Goal: Check status: Check status

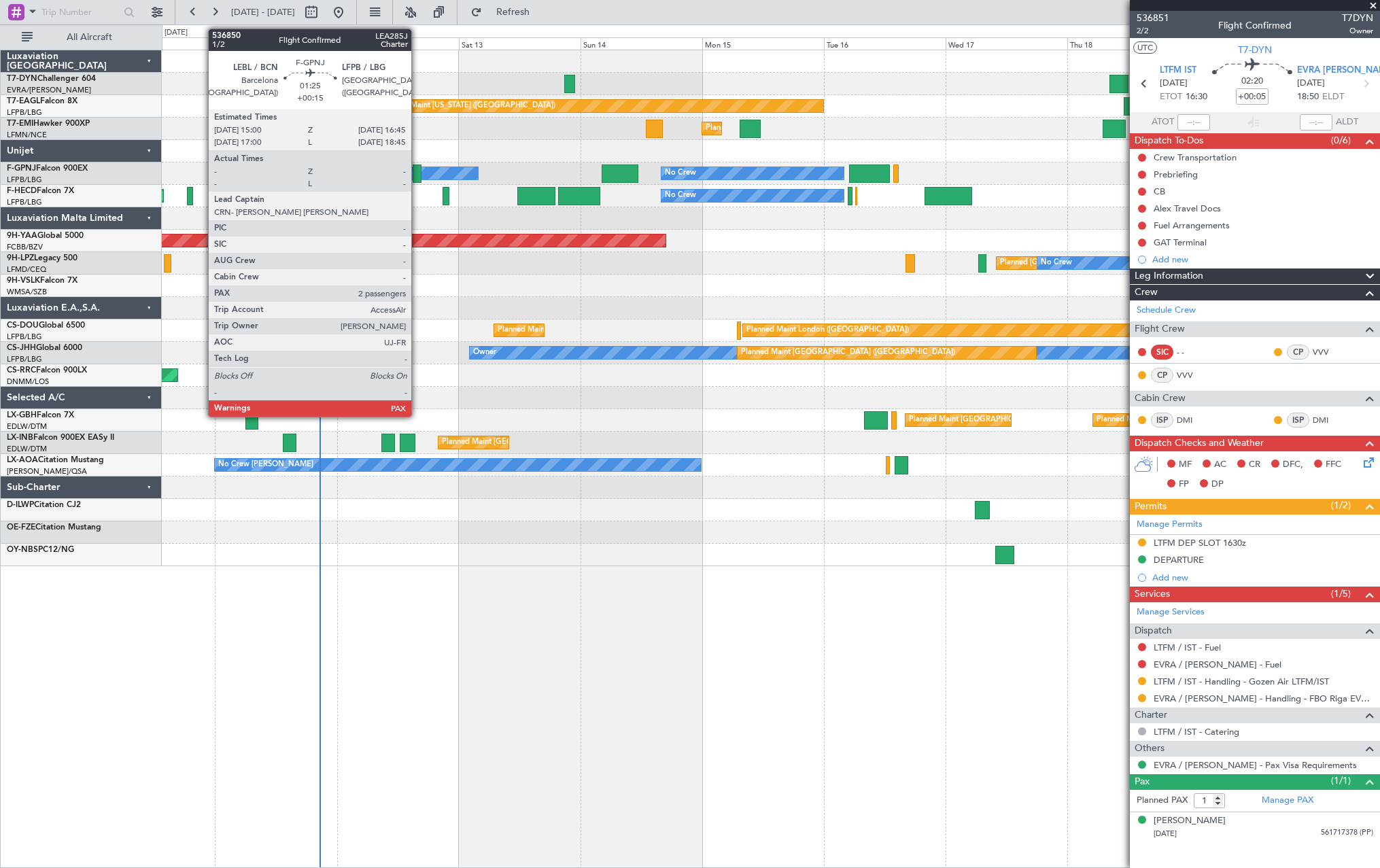
click at [417, 172] on div at bounding box center [417, 173] width 9 height 18
type input "+00:15"
type input "2"
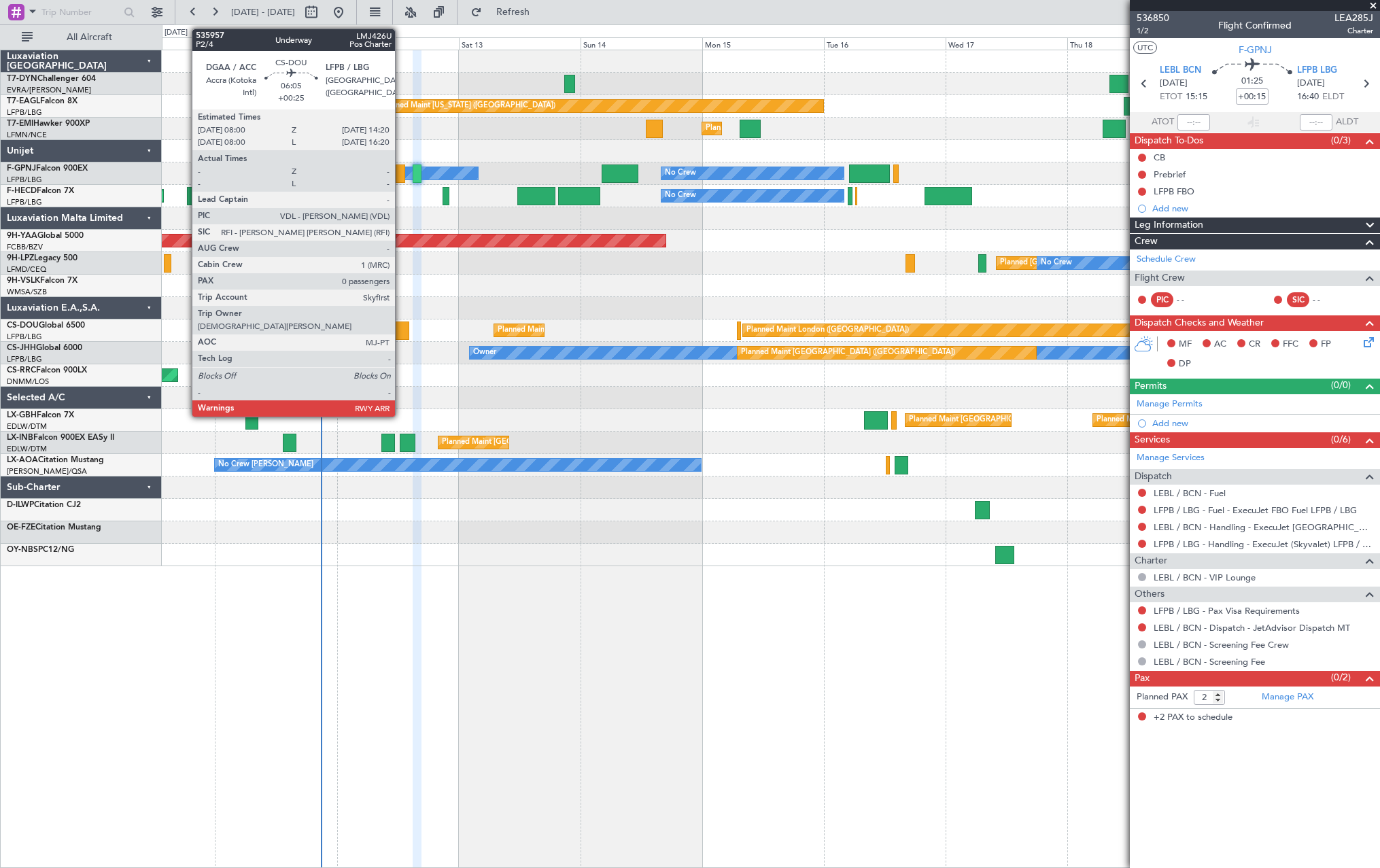
click at [401, 325] on div at bounding box center [393, 330] width 33 height 18
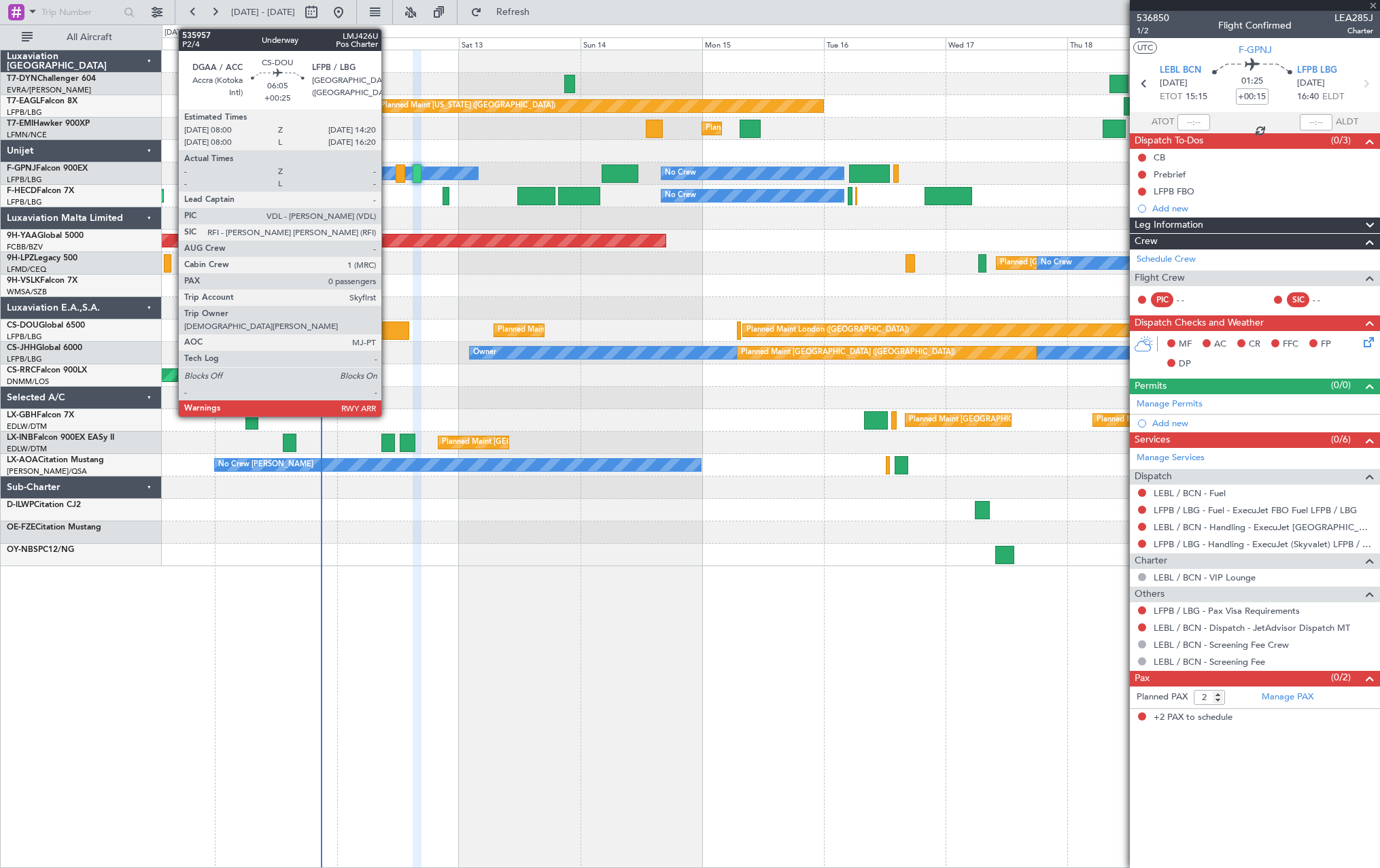
type input "+00:25"
type input "0"
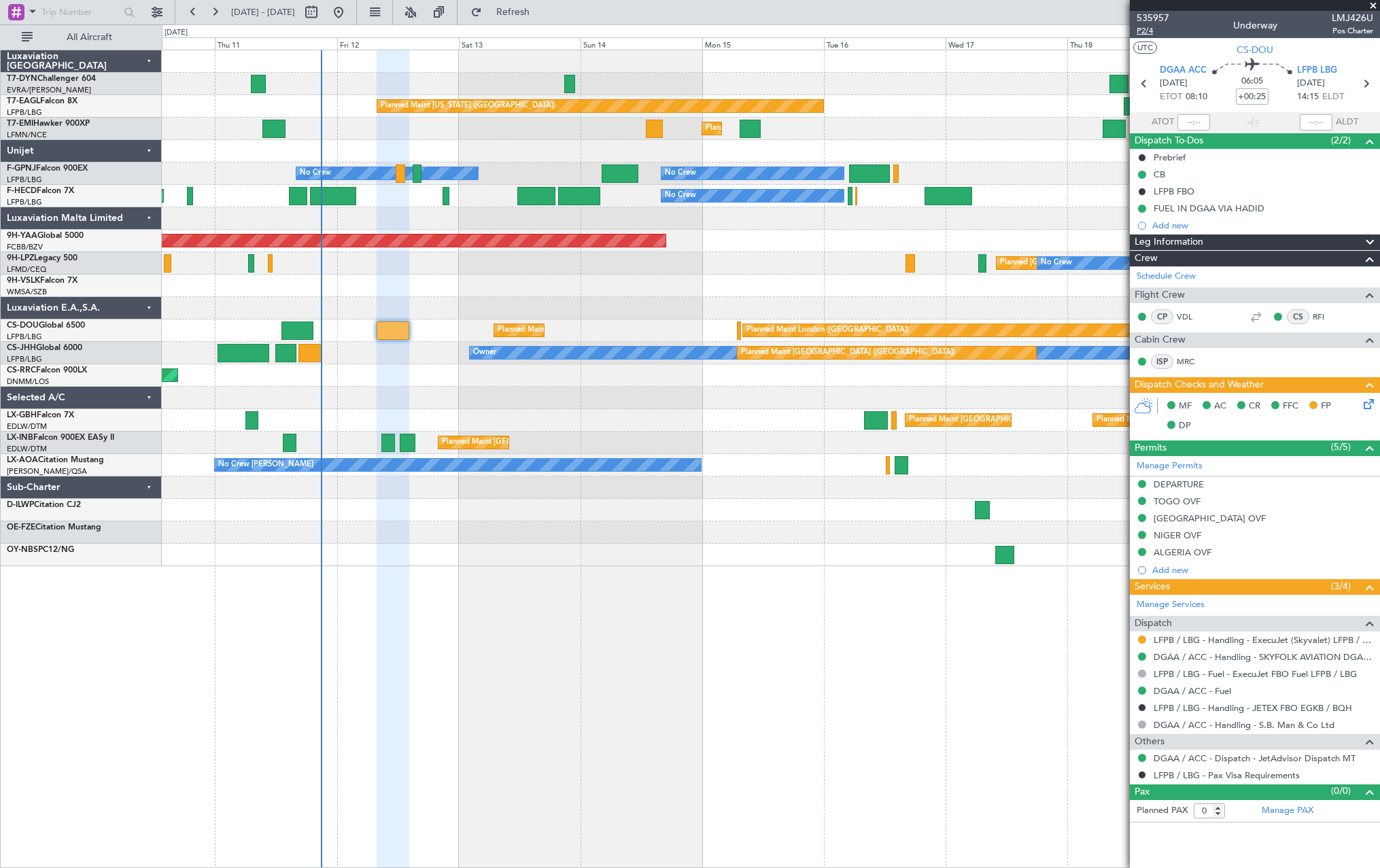
click at [1145, 27] on span "P2/4" at bounding box center [1153, 30] width 33 height 11
click at [542, 14] on span "Refresh" at bounding box center [513, 12] width 57 height 9
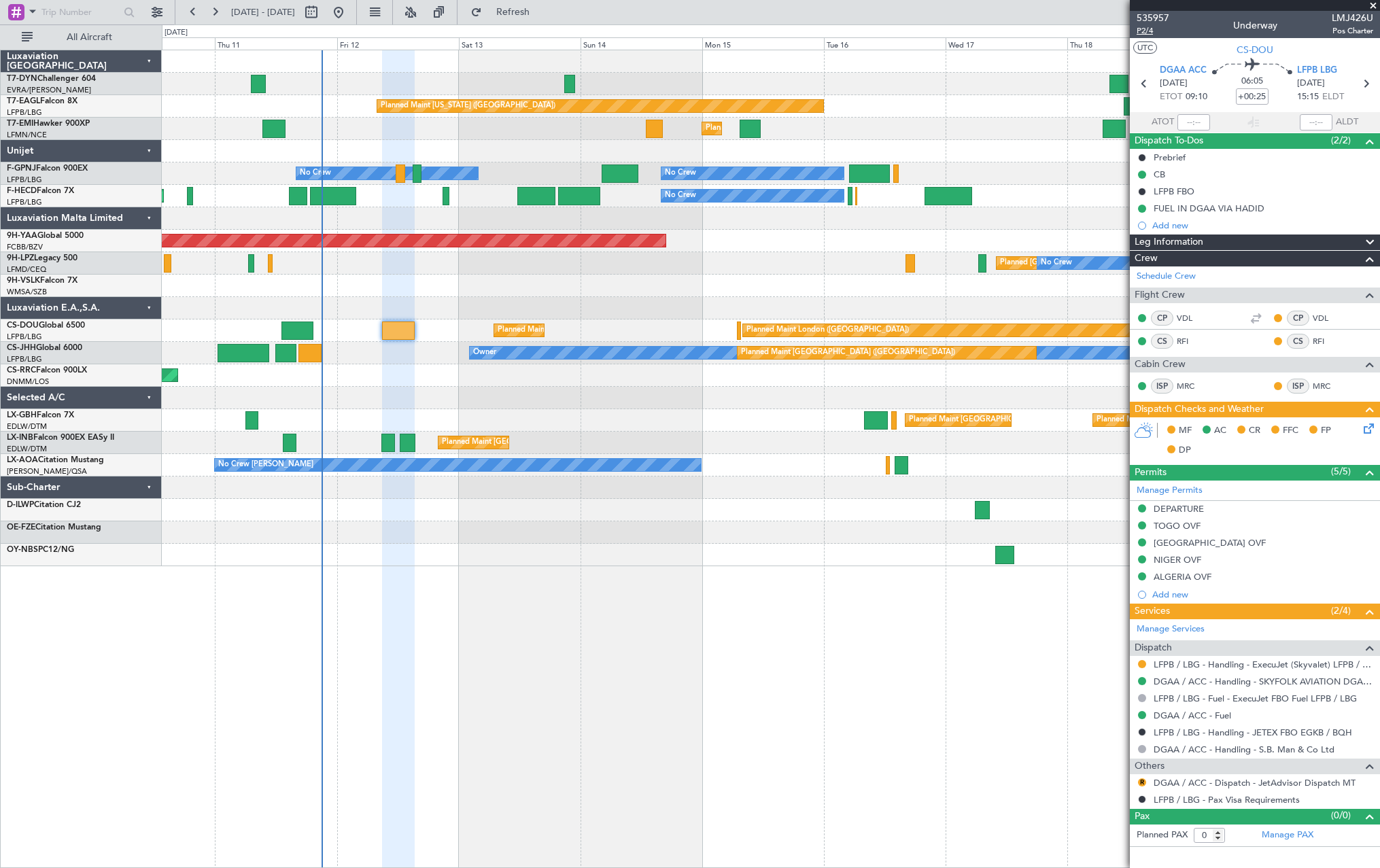
click at [1144, 31] on span "P2/4" at bounding box center [1153, 30] width 33 height 11
click at [1154, 7] on div at bounding box center [1255, 5] width 250 height 11
click at [1157, 15] on span "535957" at bounding box center [1153, 18] width 33 height 15
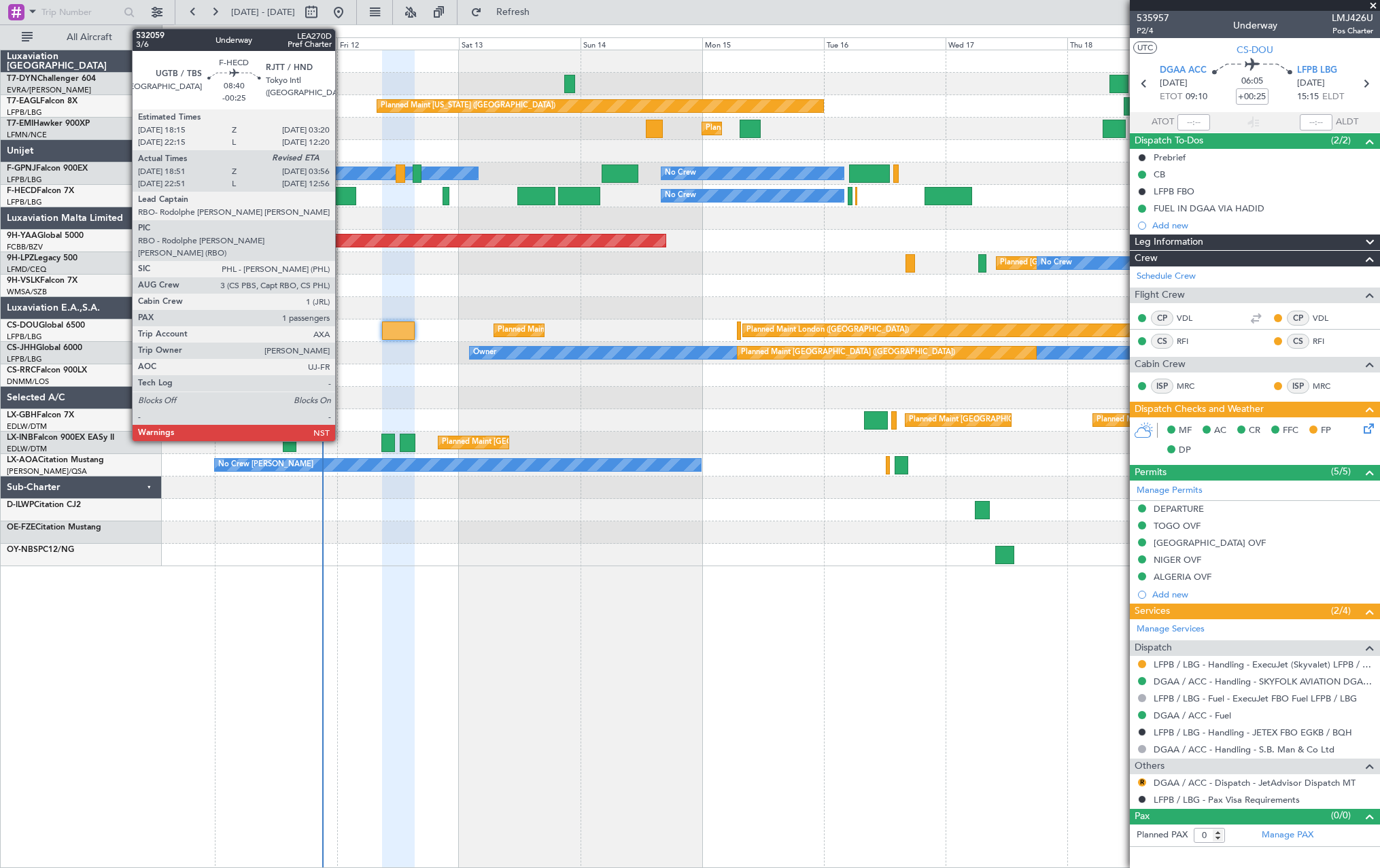
click at [341, 190] on div at bounding box center [334, 196] width 47 height 18
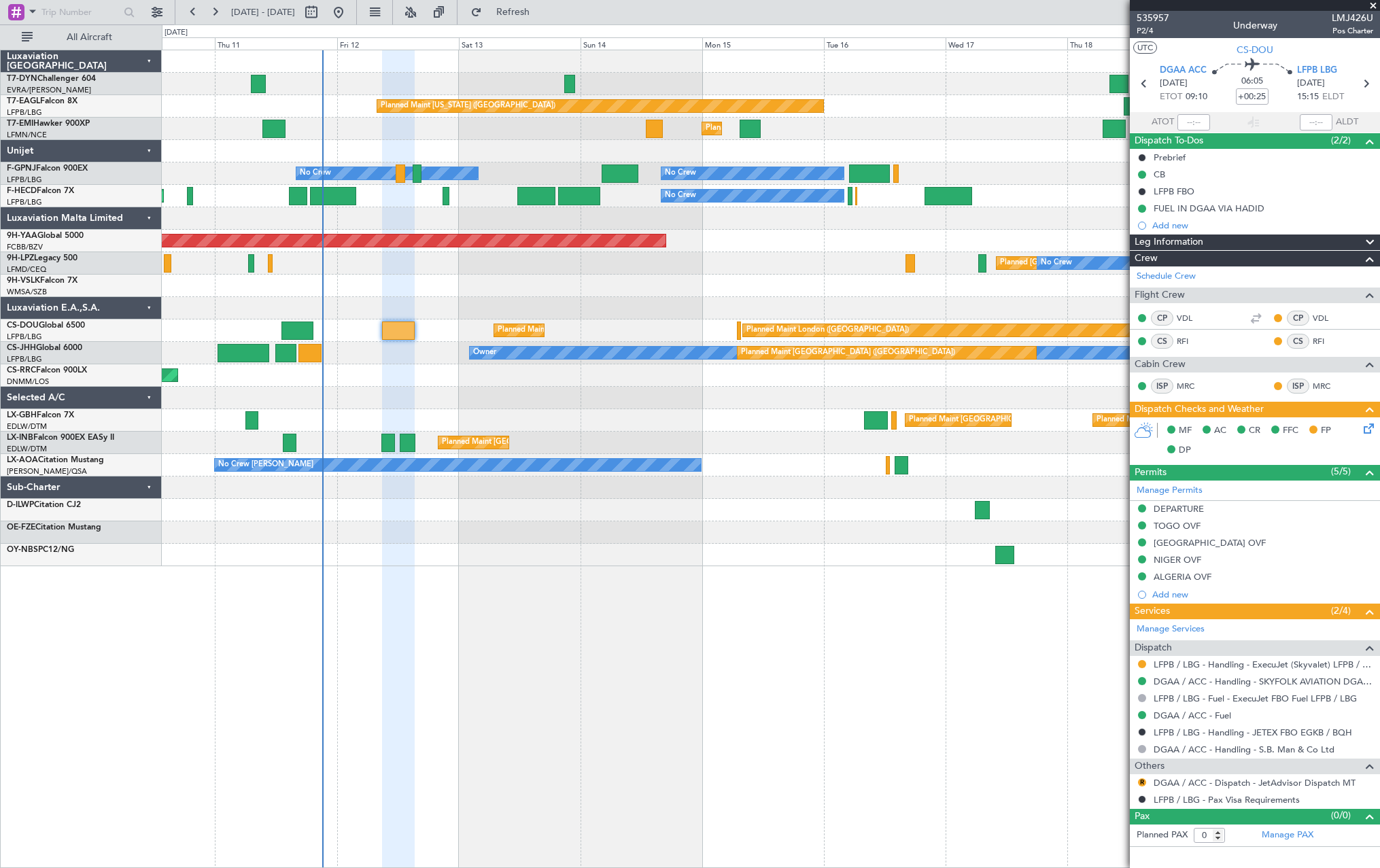
click at [344, 205] on div "No Crew No Crew Planned Maint [GEOGRAPHIC_DATA] ([GEOGRAPHIC_DATA])" at bounding box center [771, 197] width 1218 height 22
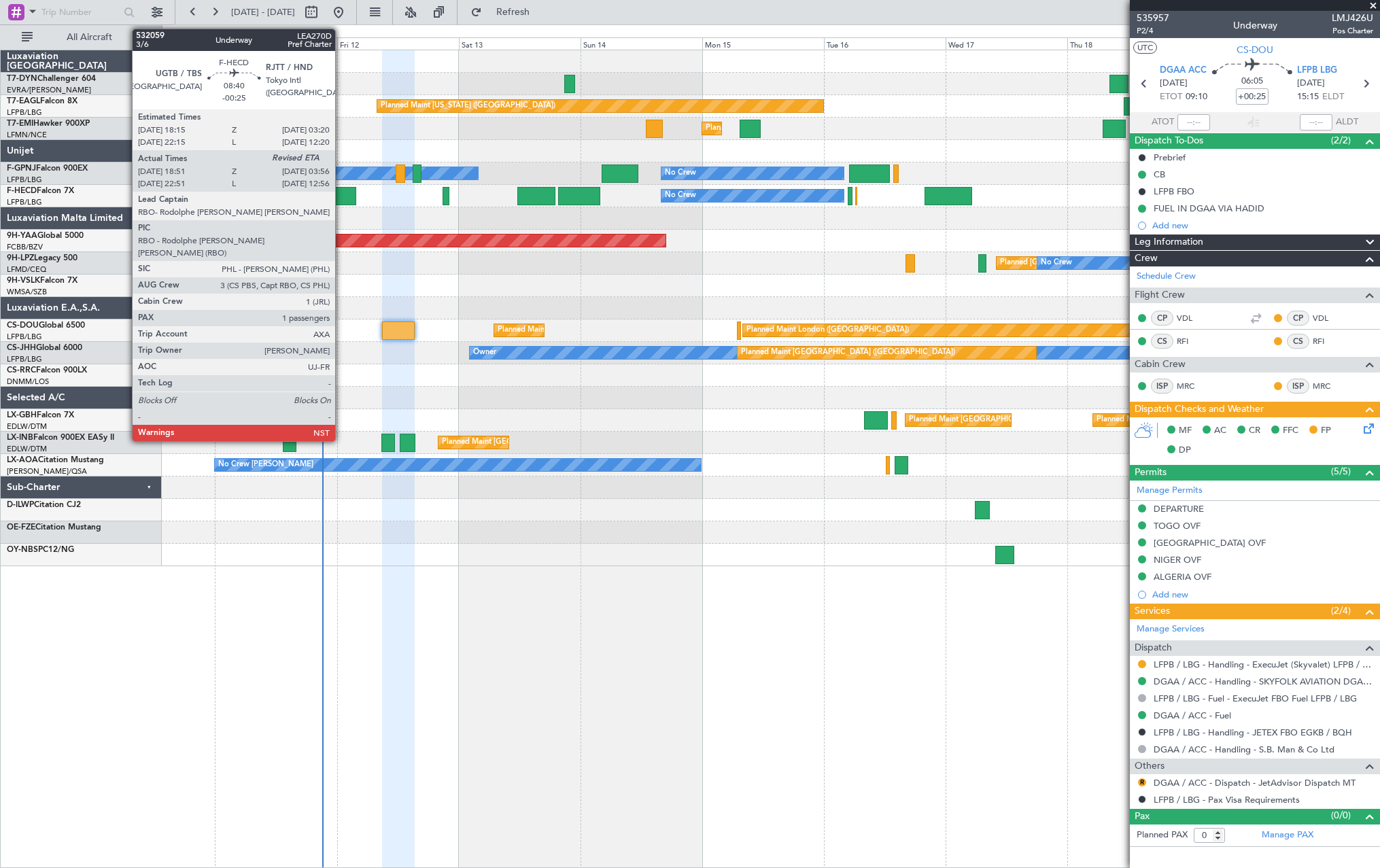
click at [341, 197] on div at bounding box center [334, 196] width 47 height 18
type input "-00:25"
type input "19:01"
type input "1"
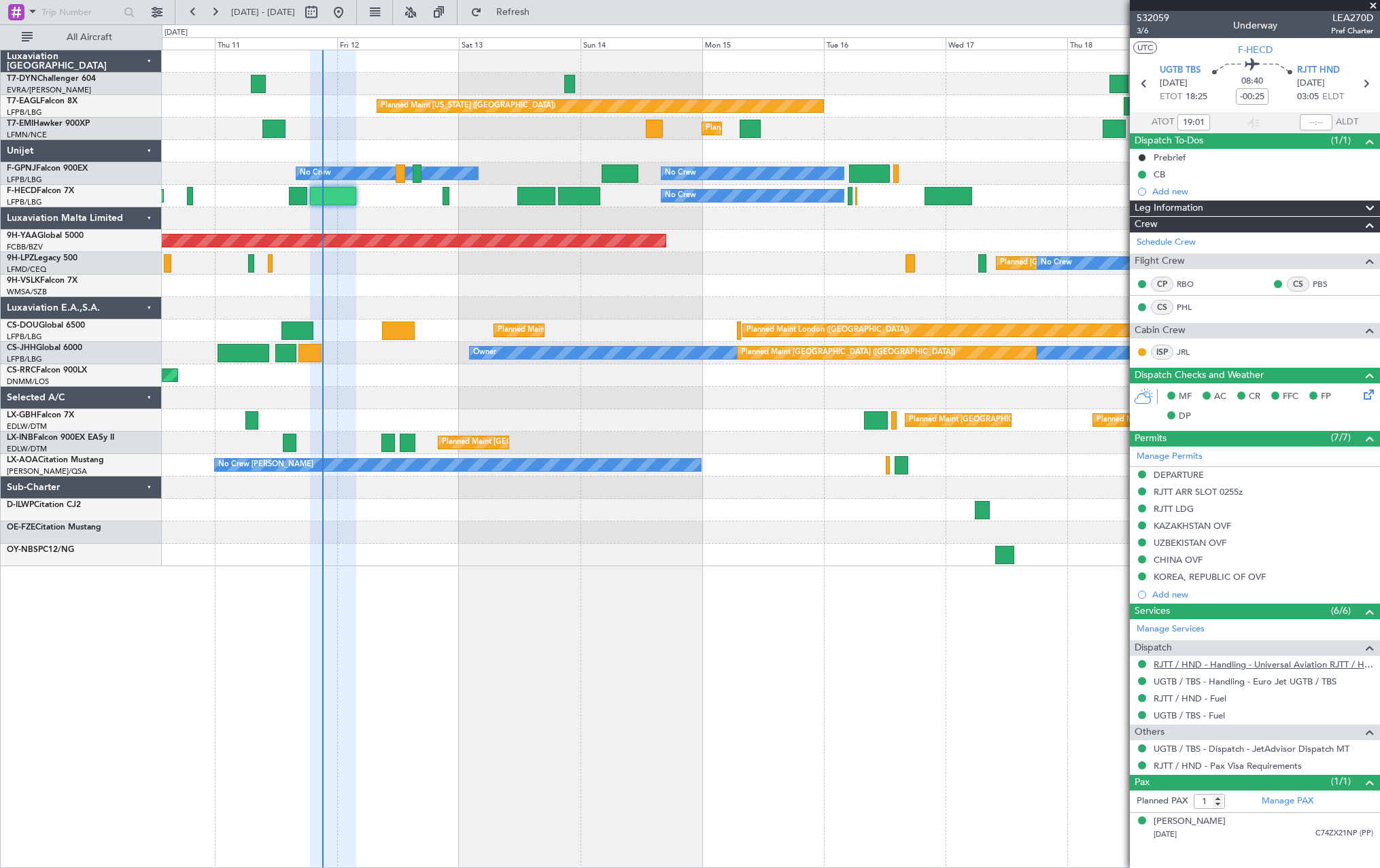
click at [1166, 665] on link "RJTT / HND - Handling - Universal Aviation RJTT / HND" at bounding box center [1263, 664] width 220 height 11
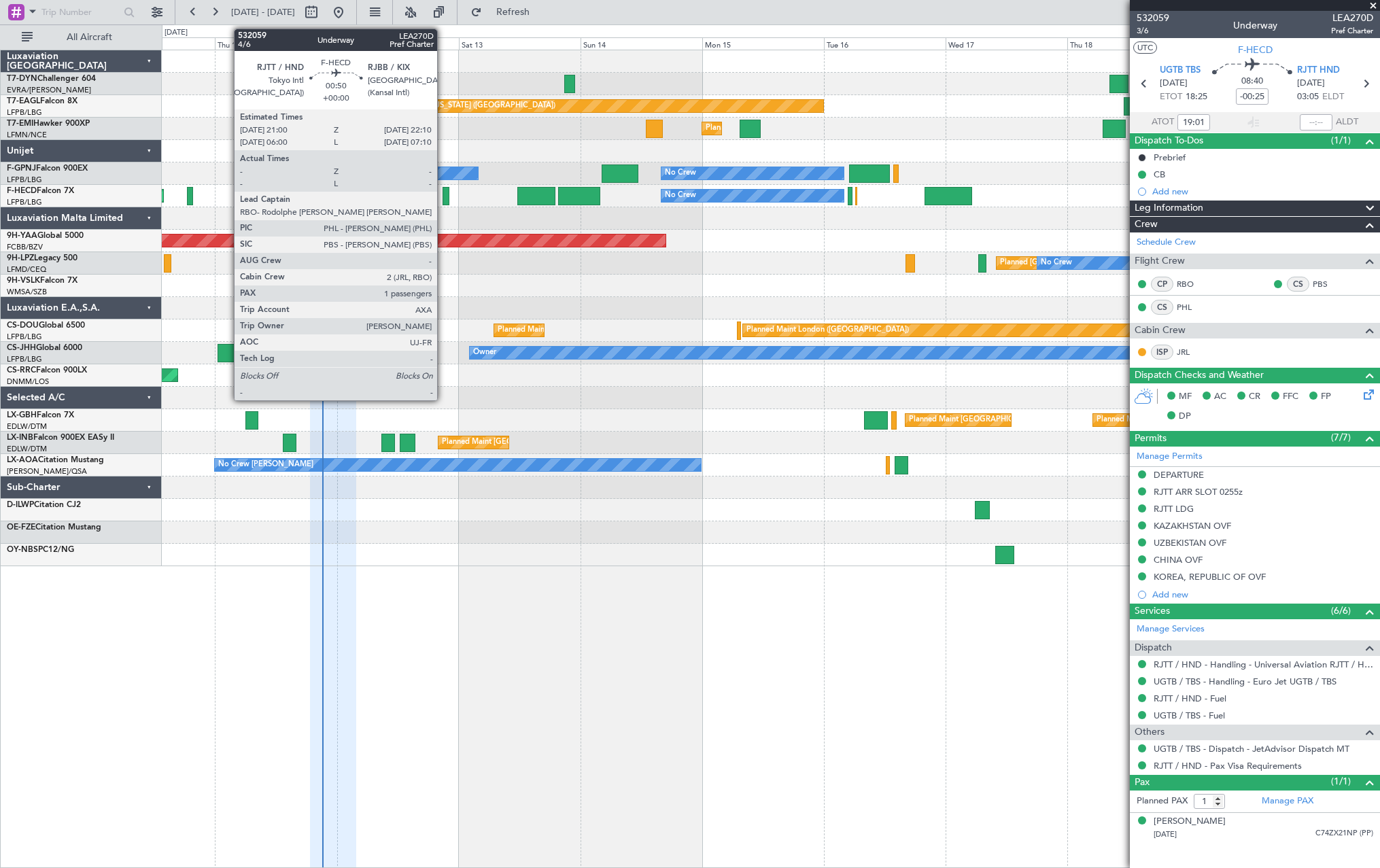
click at [443, 195] on div at bounding box center [445, 196] width 6 height 18
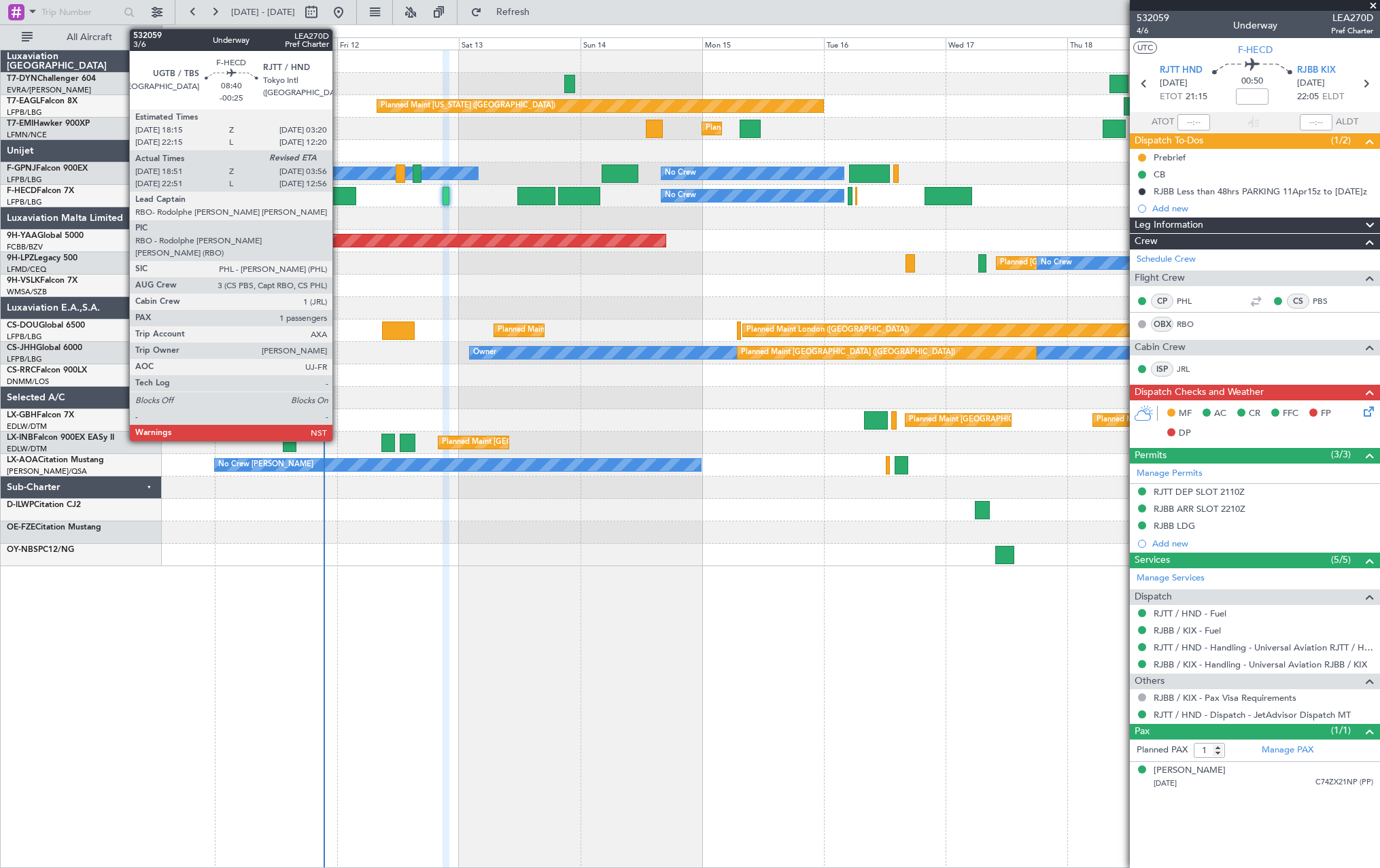
click at [339, 194] on div at bounding box center [334, 196] width 47 height 18
type input "-00:25"
type input "19:01"
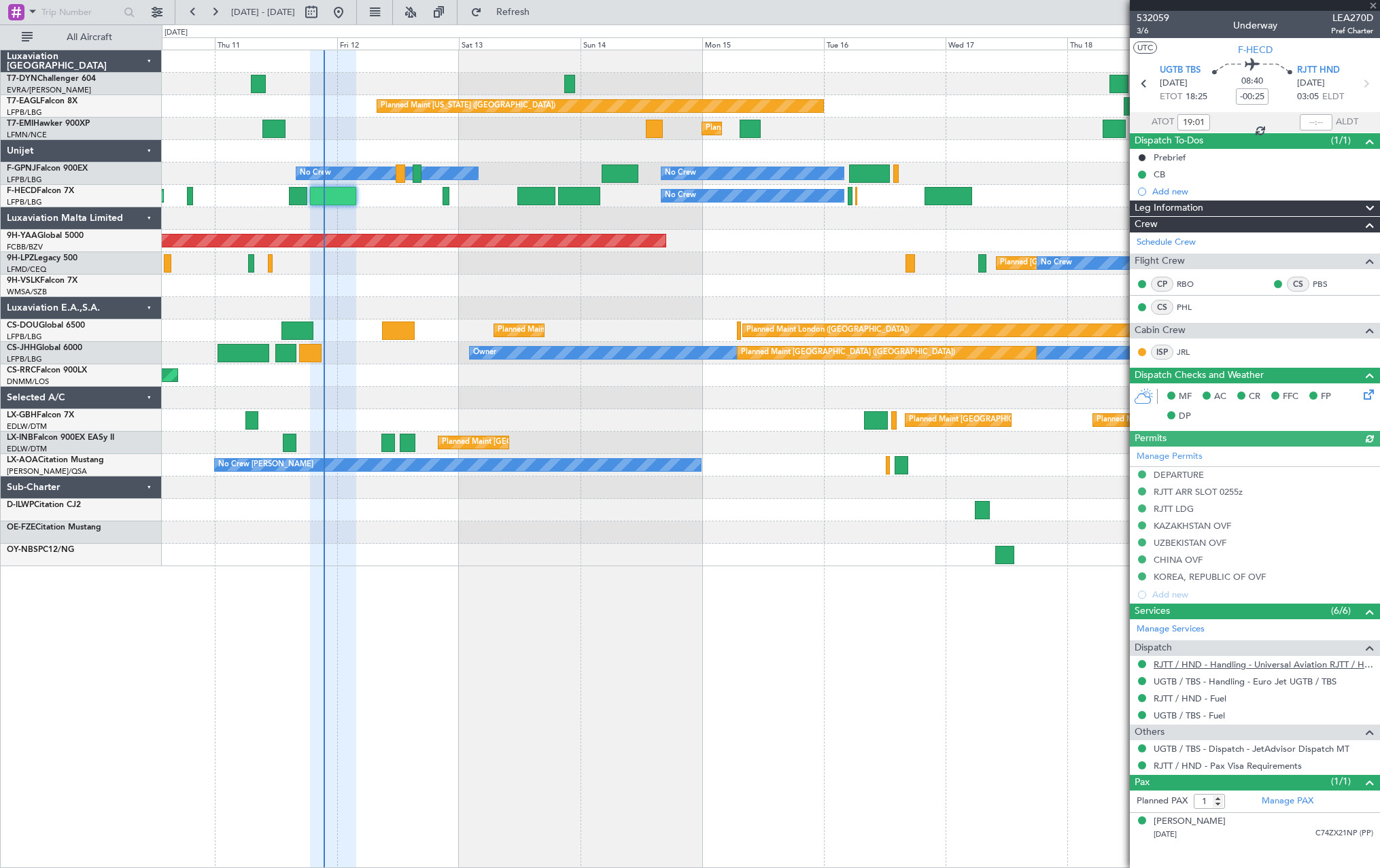
click at [1213, 665] on link "RJTT / HND - Handling - Universal Aviation RJTT / HND" at bounding box center [1263, 664] width 220 height 11
